Goal: Task Accomplishment & Management: Use online tool/utility

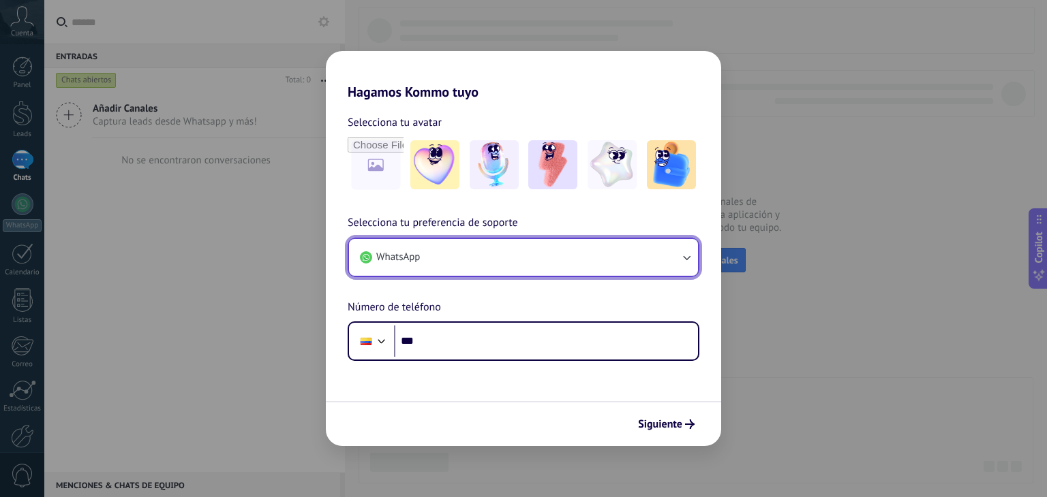
click at [690, 254] on icon "button" at bounding box center [686, 258] width 14 height 14
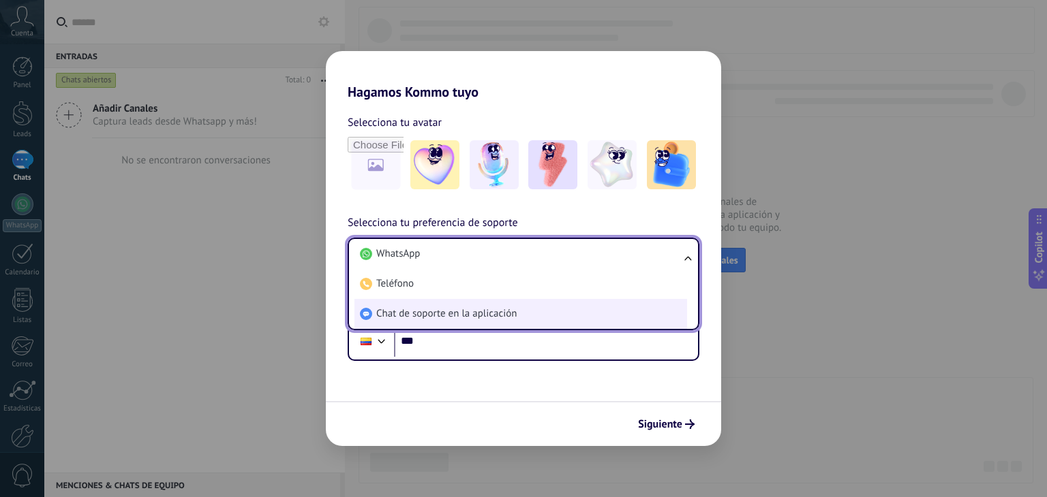
click at [419, 314] on span "Chat de soporte en la aplicación" at bounding box center [446, 314] width 140 height 14
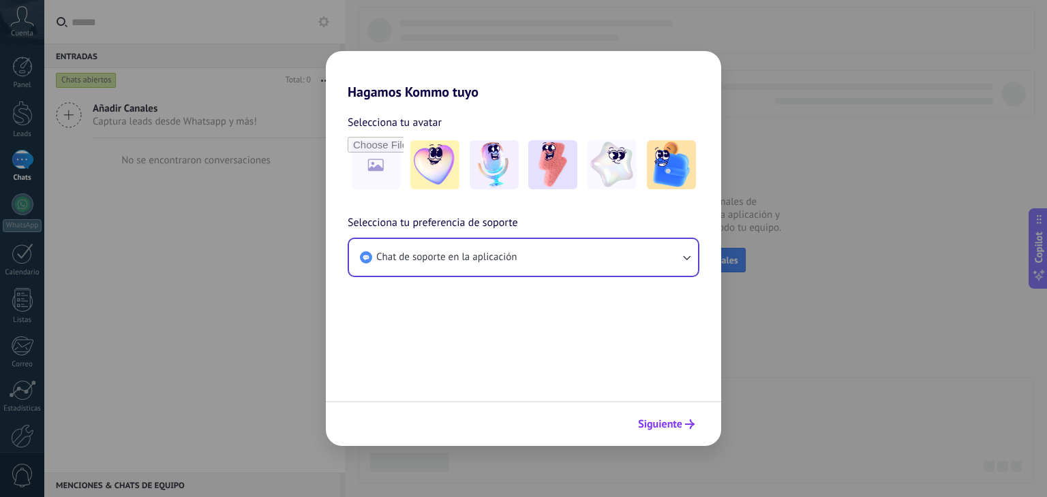
click at [660, 417] on button "Siguiente" at bounding box center [666, 424] width 69 height 23
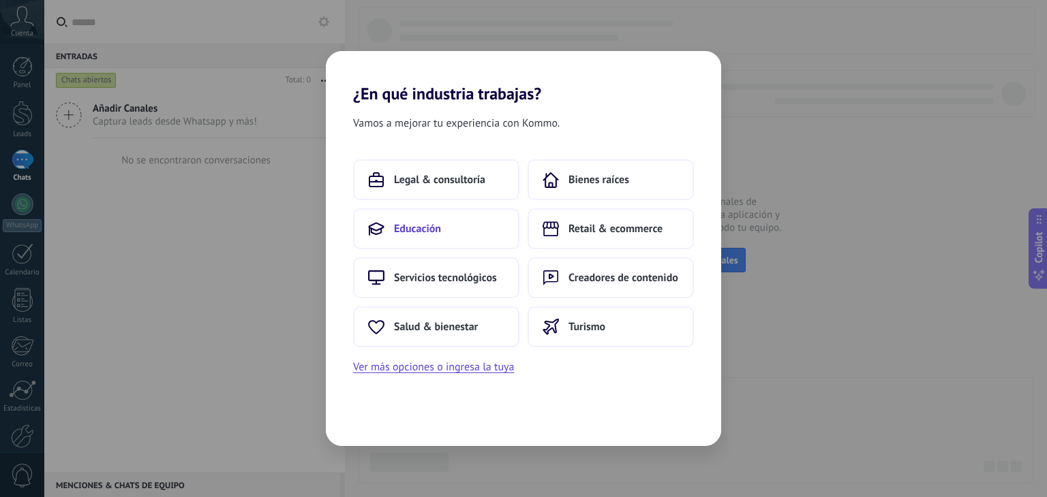
click at [438, 225] on span "Educación" at bounding box center [417, 229] width 47 height 14
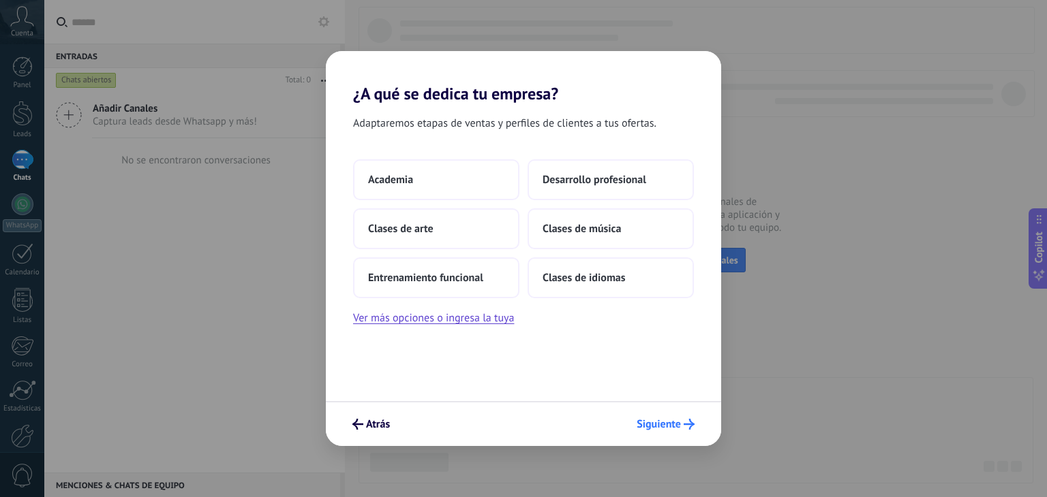
click at [654, 420] on span "Siguiente" at bounding box center [658, 425] width 44 height 10
click at [663, 423] on span "Siguiente" at bounding box center [658, 425] width 44 height 10
click at [504, 321] on button "Ver más opciones o ingresa la tuya" at bounding box center [433, 318] width 161 height 18
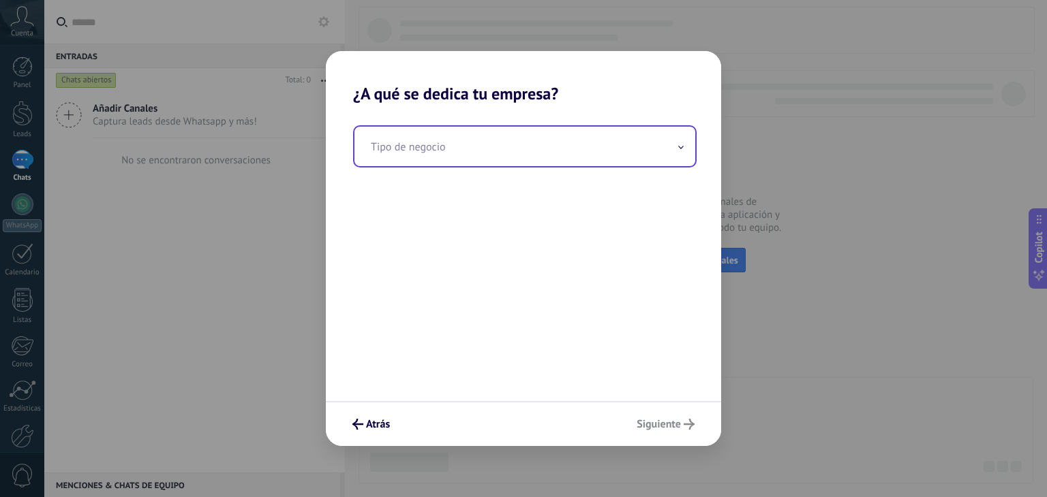
click at [492, 151] on input "text" at bounding box center [524, 147] width 341 height 40
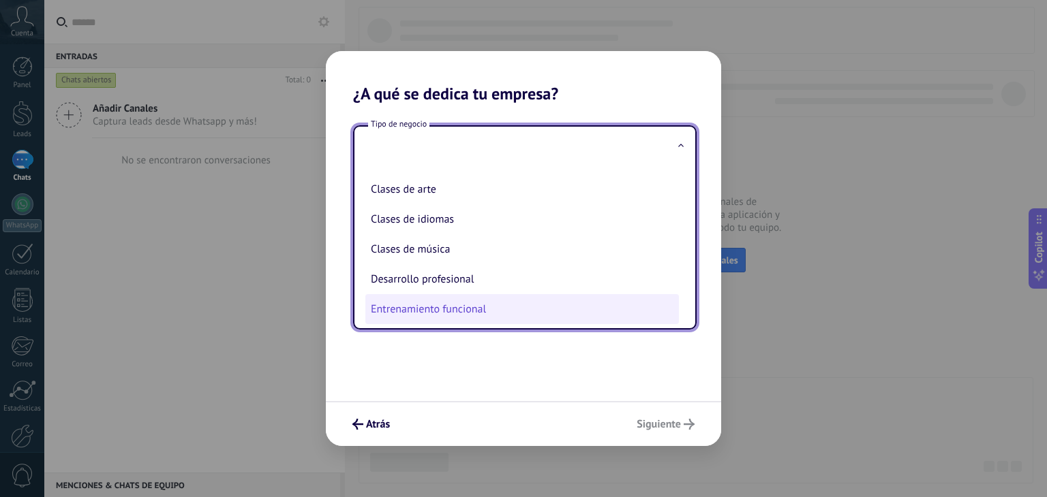
scroll to position [34, 0]
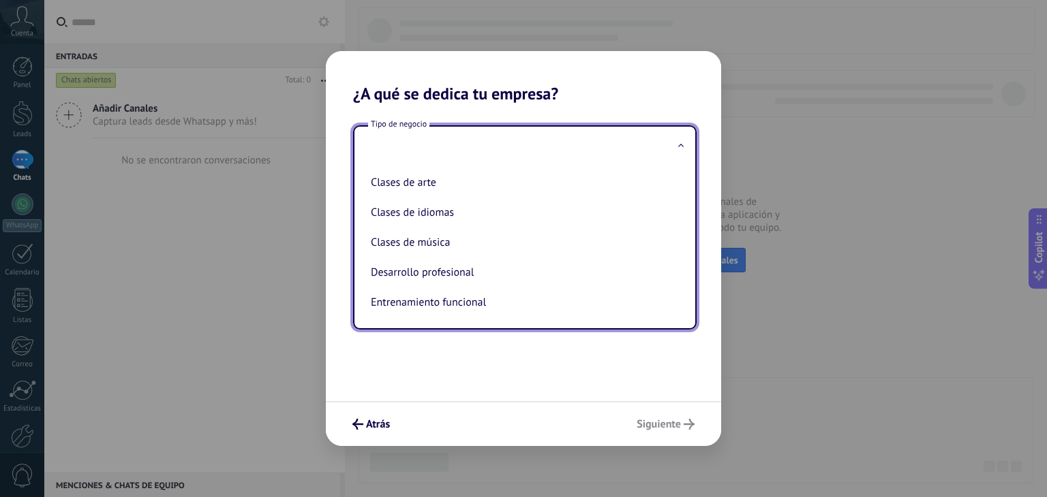
click at [681, 147] on span at bounding box center [680, 146] width 7 height 13
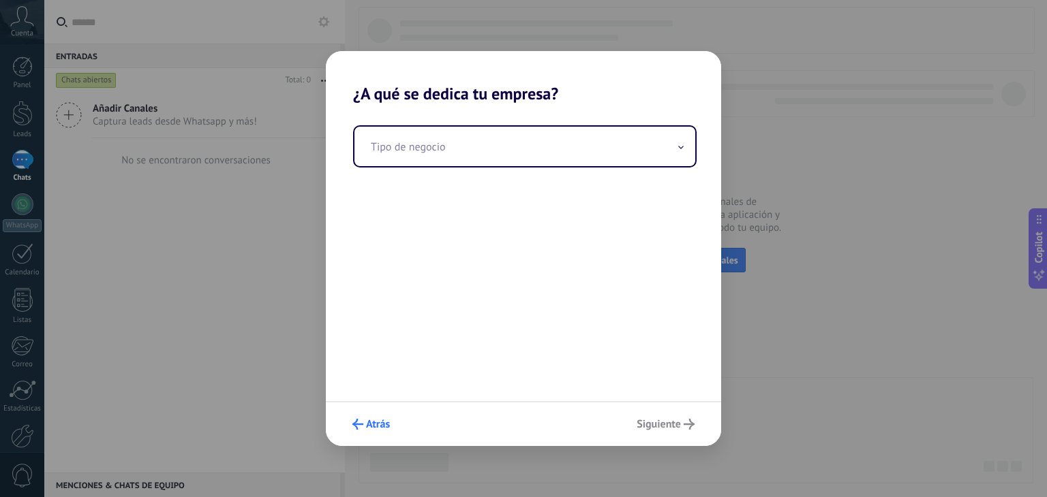
click at [376, 426] on span "Atrás" at bounding box center [378, 425] width 24 height 10
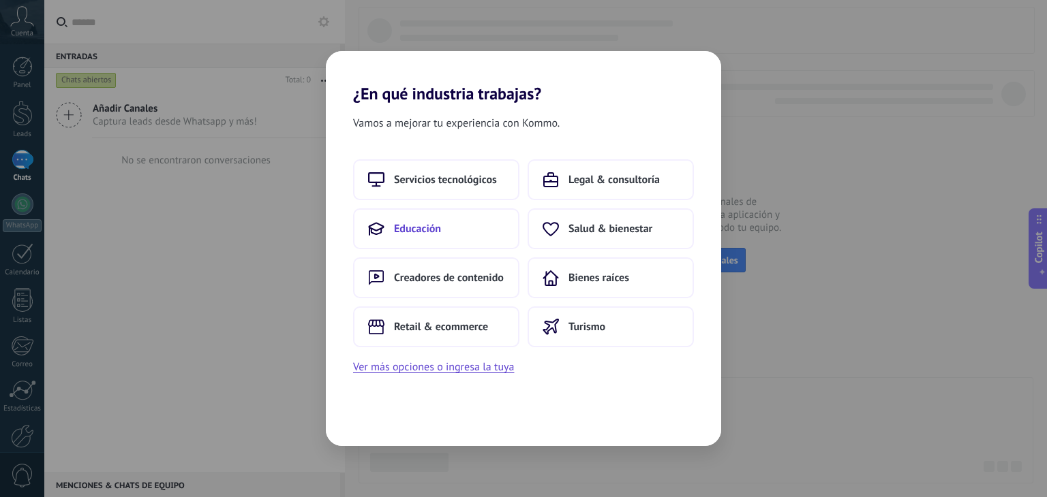
click at [452, 221] on button "Educación" at bounding box center [436, 229] width 166 height 41
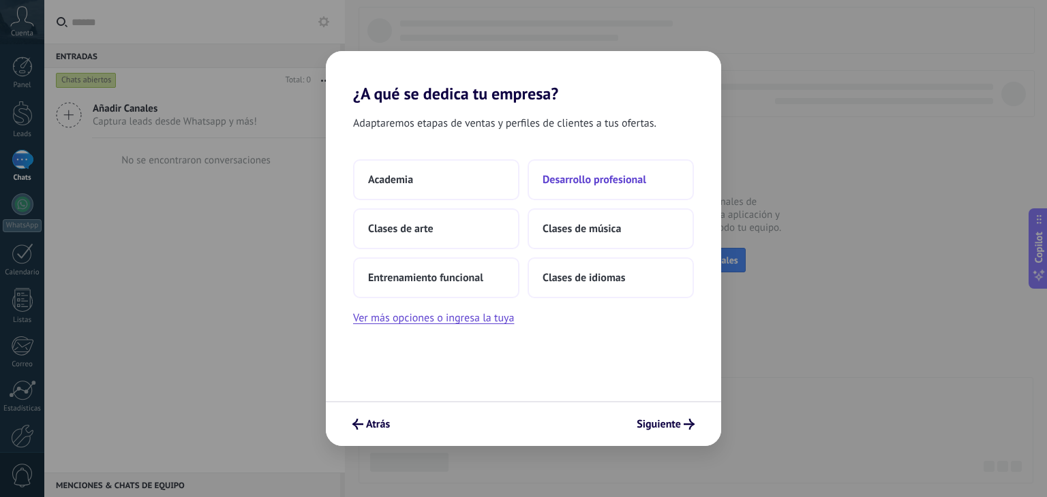
click at [575, 179] on span "Desarrollo profesional" at bounding box center [594, 180] width 104 height 14
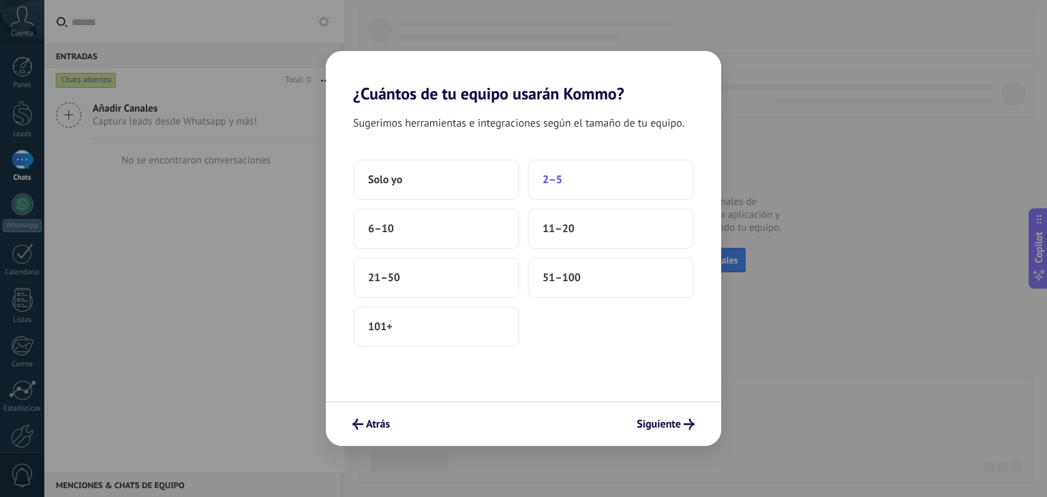
click at [577, 181] on button "2–5" at bounding box center [610, 179] width 166 height 41
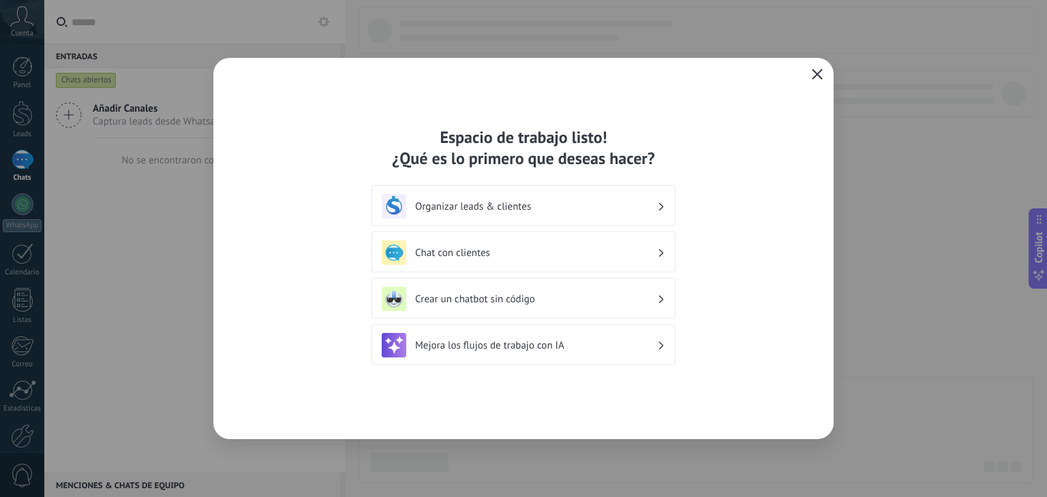
click at [815, 72] on use "button" at bounding box center [817, 74] width 10 height 10
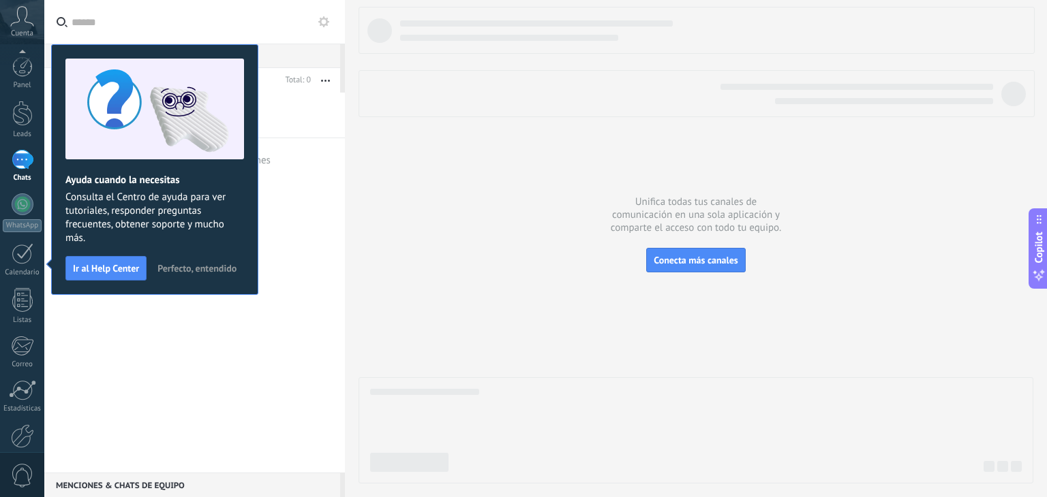
scroll to position [69, 0]
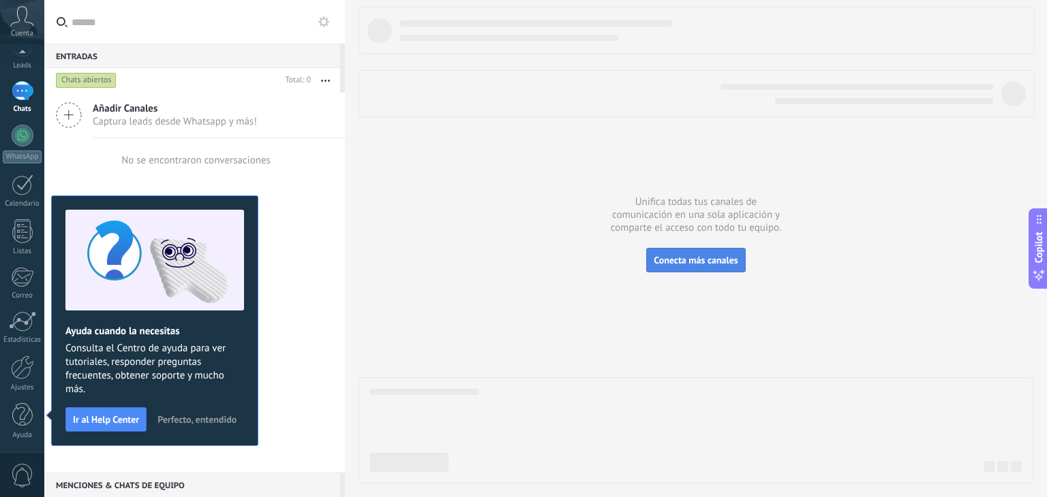
click at [694, 251] on button "Conecta más canales" at bounding box center [695, 260] width 99 height 25
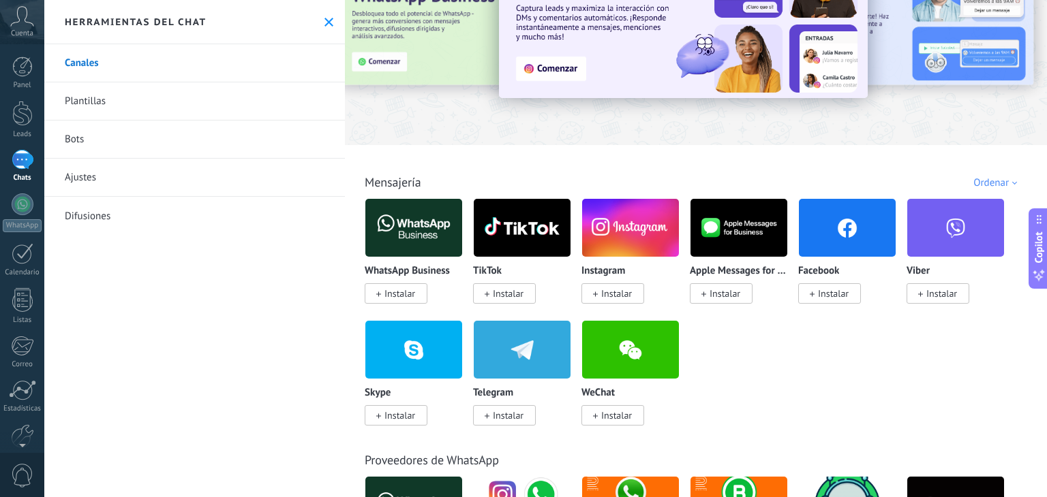
scroll to position [136, 0]
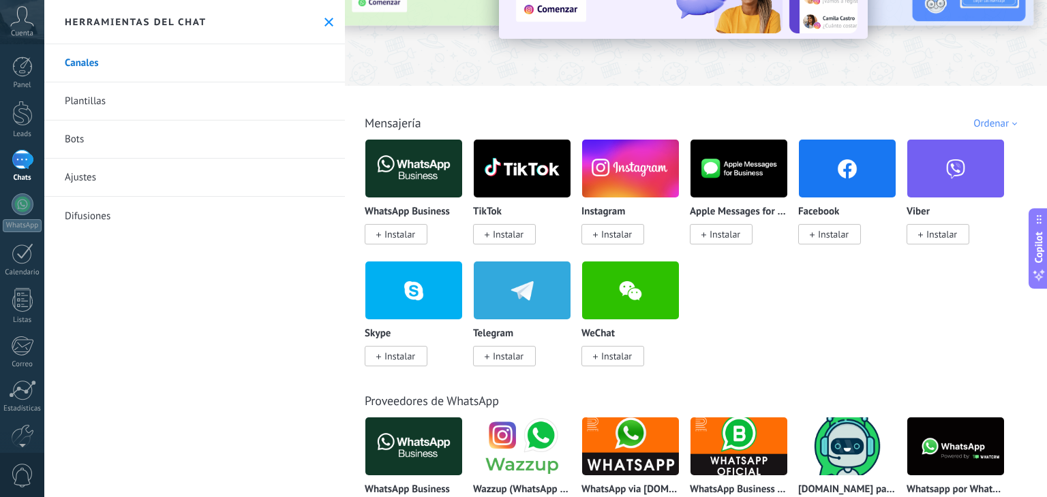
click at [403, 232] on span "Instalar" at bounding box center [399, 234] width 31 height 12
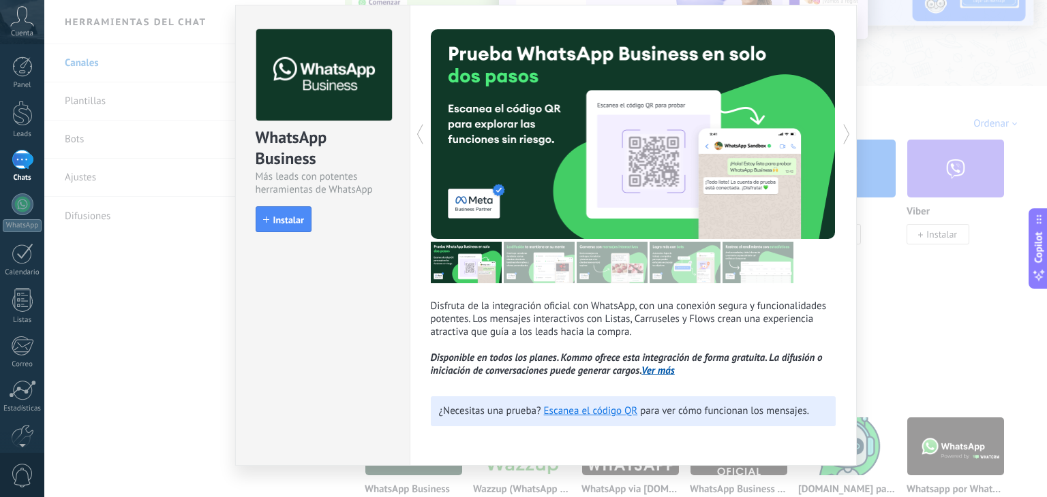
scroll to position [60, 0]
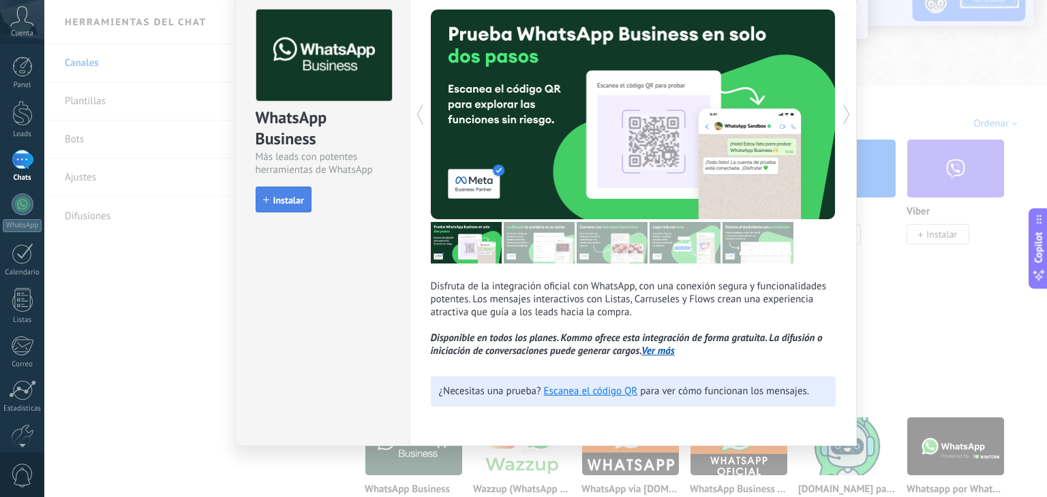
click at [283, 189] on button "Instalar" at bounding box center [284, 200] width 56 height 26
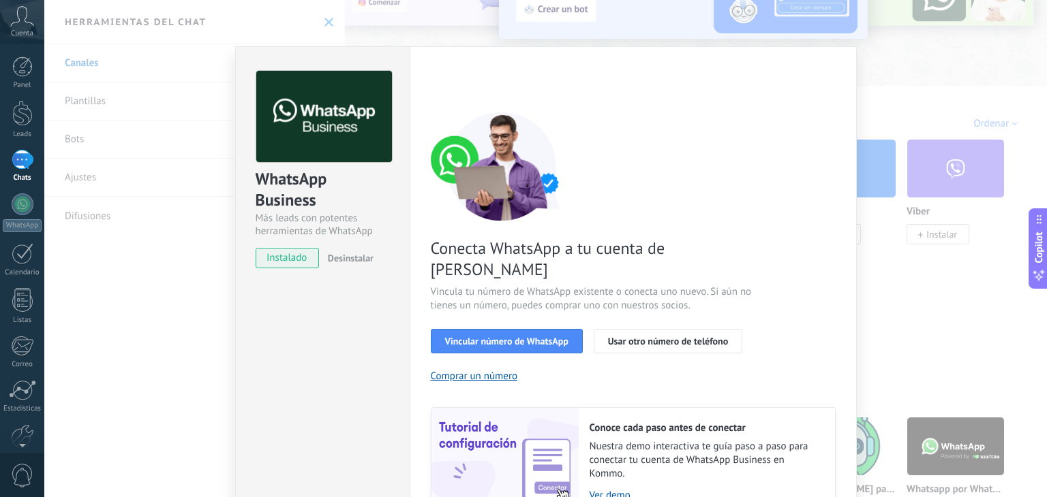
scroll to position [58, 0]
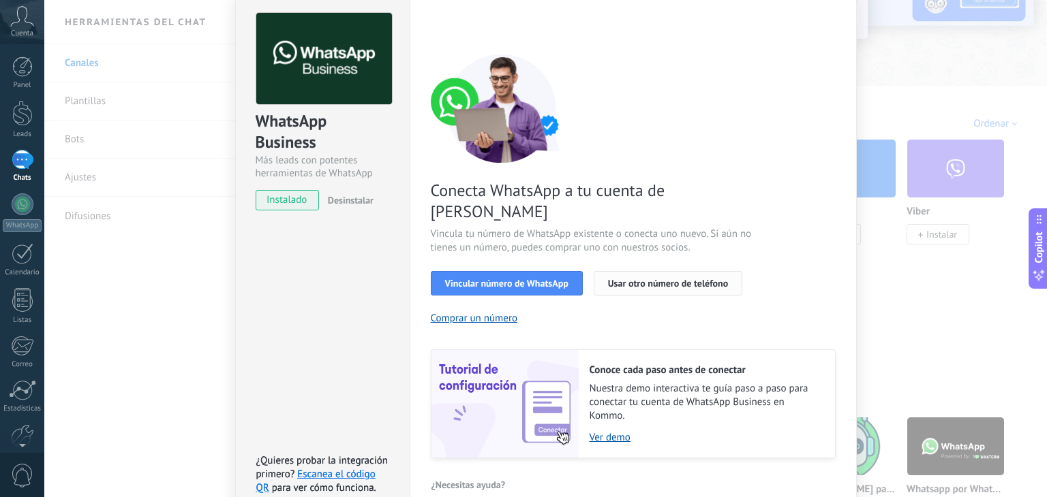
click at [666, 279] on span "Usar otro número de teléfono" at bounding box center [668, 284] width 120 height 10
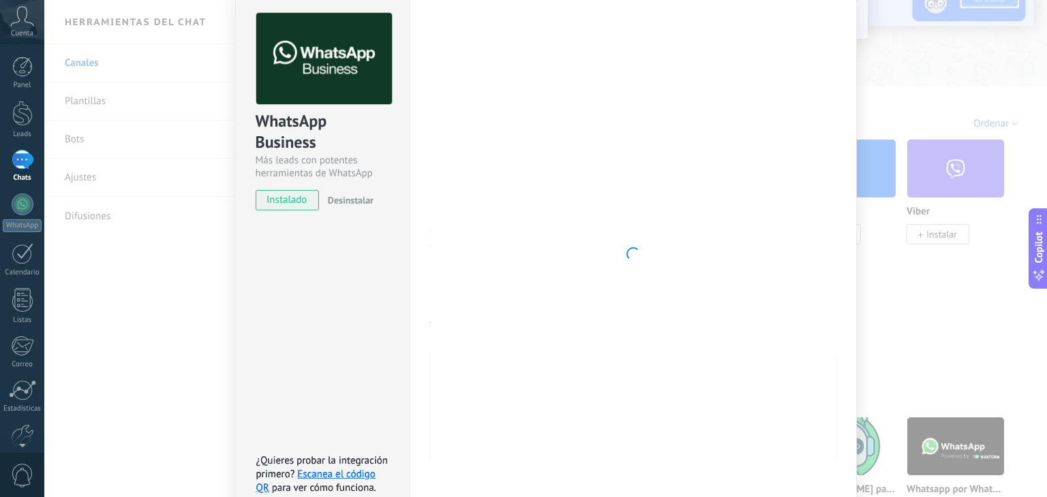
click at [510, 99] on div at bounding box center [633, 254] width 405 height 482
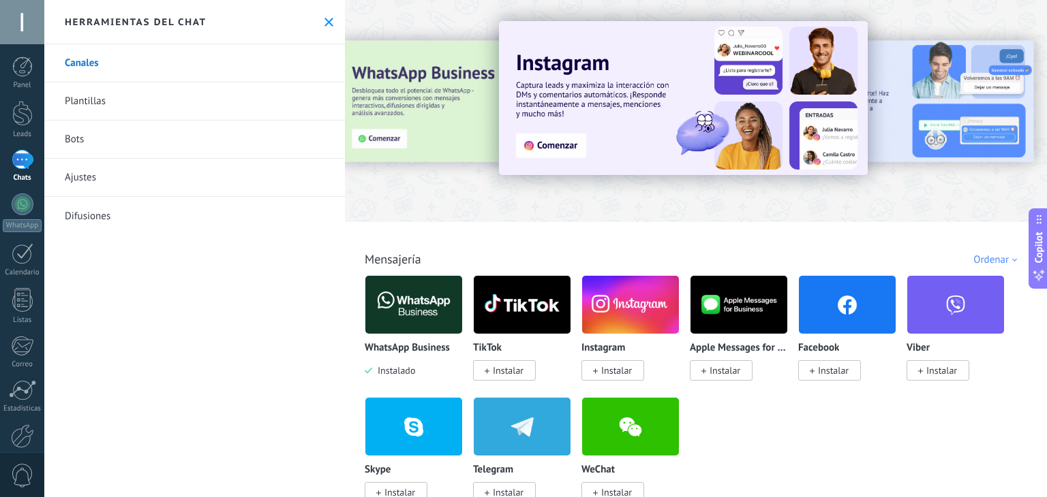
click at [412, 316] on img at bounding box center [413, 305] width 97 height 66
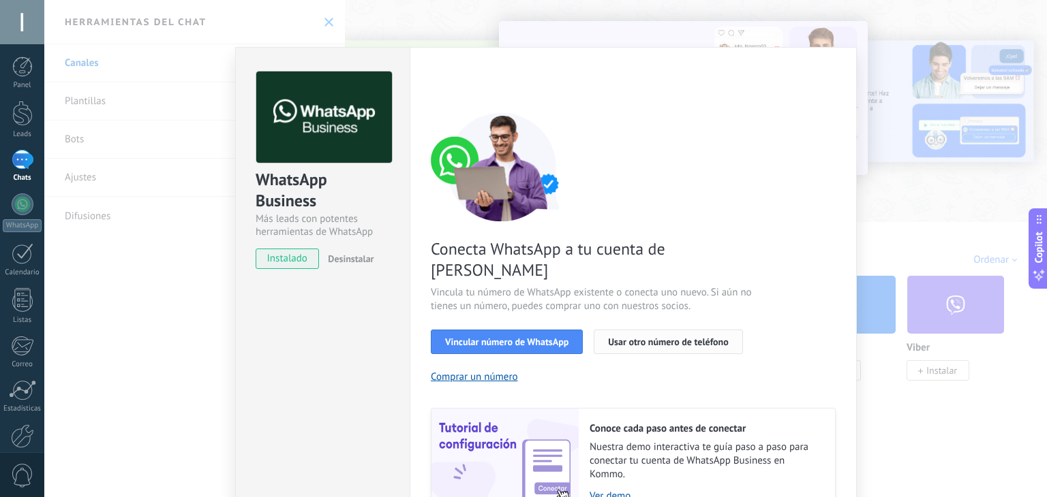
click at [649, 337] on span "Usar otro número de teléfono" at bounding box center [668, 342] width 120 height 10
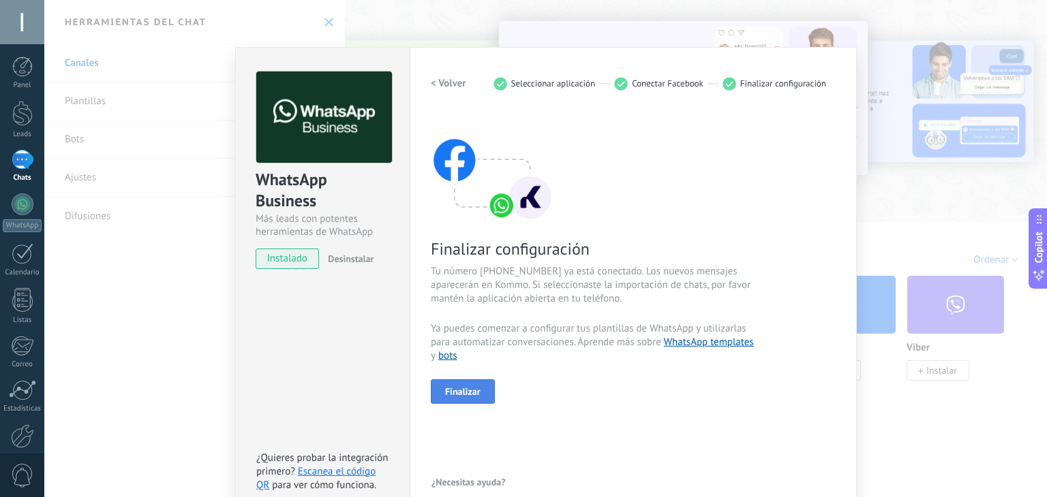
click at [469, 396] on span "Finalizar" at bounding box center [462, 392] width 35 height 10
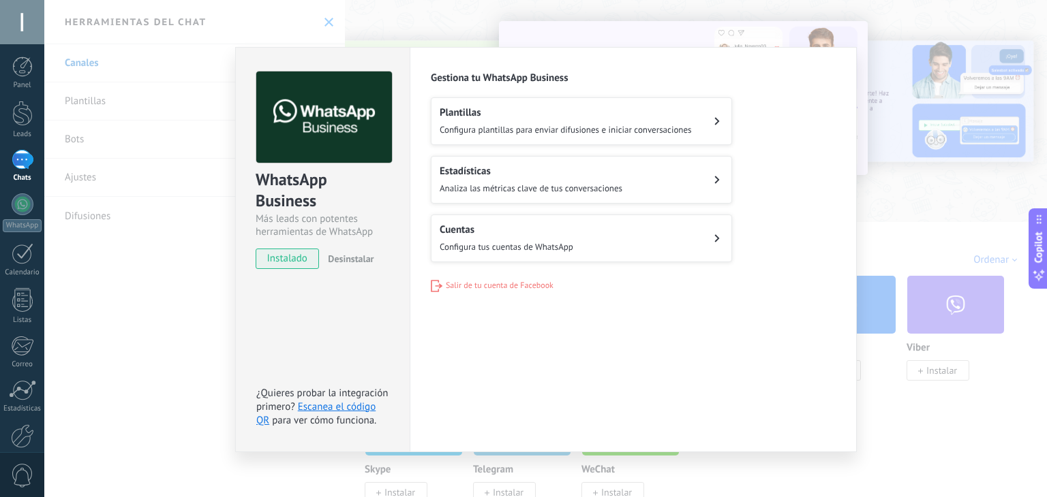
click at [934, 196] on div "WhatsApp Business Más leads con potentes herramientas de WhatsApp instalado Des…" at bounding box center [545, 248] width 1002 height 497
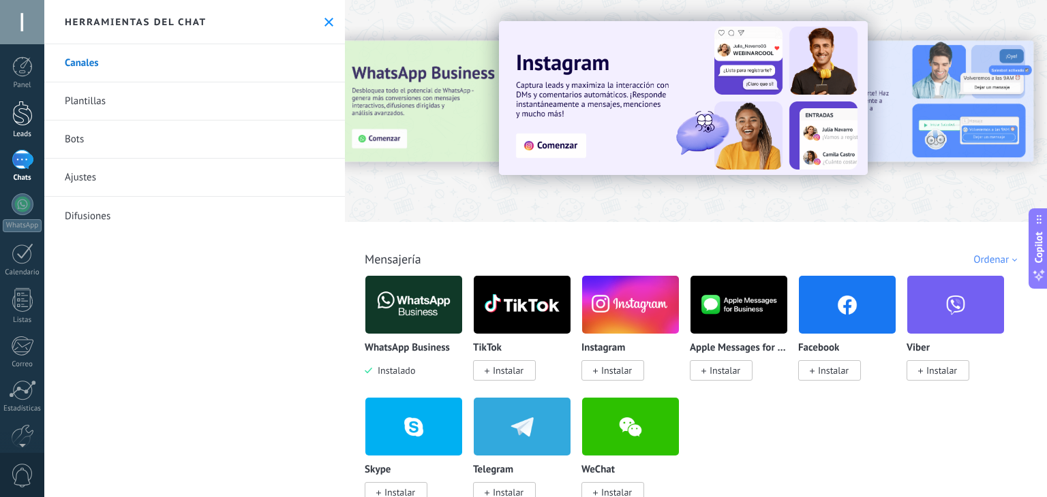
click at [22, 123] on div at bounding box center [22, 113] width 20 height 25
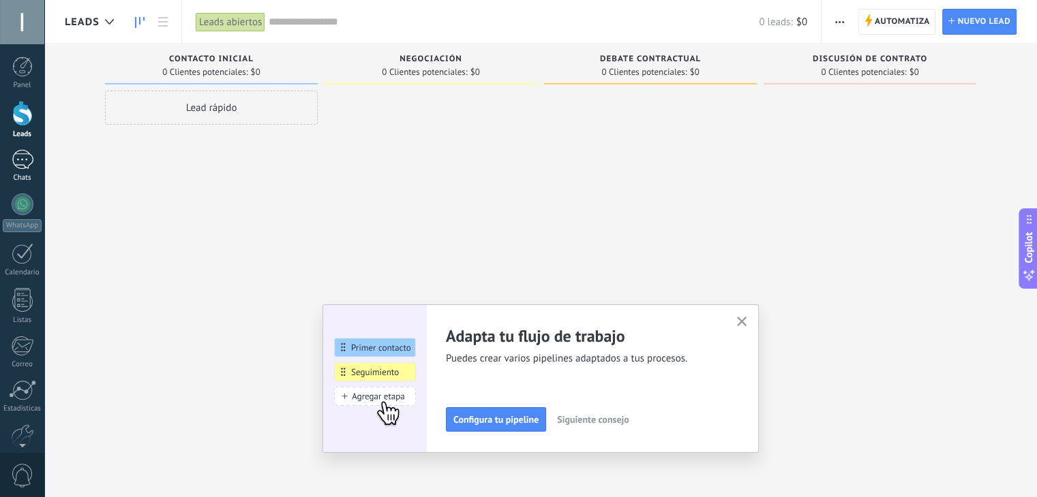
click at [19, 159] on div at bounding box center [23, 160] width 22 height 20
